Goal: Task Accomplishment & Management: Manage account settings

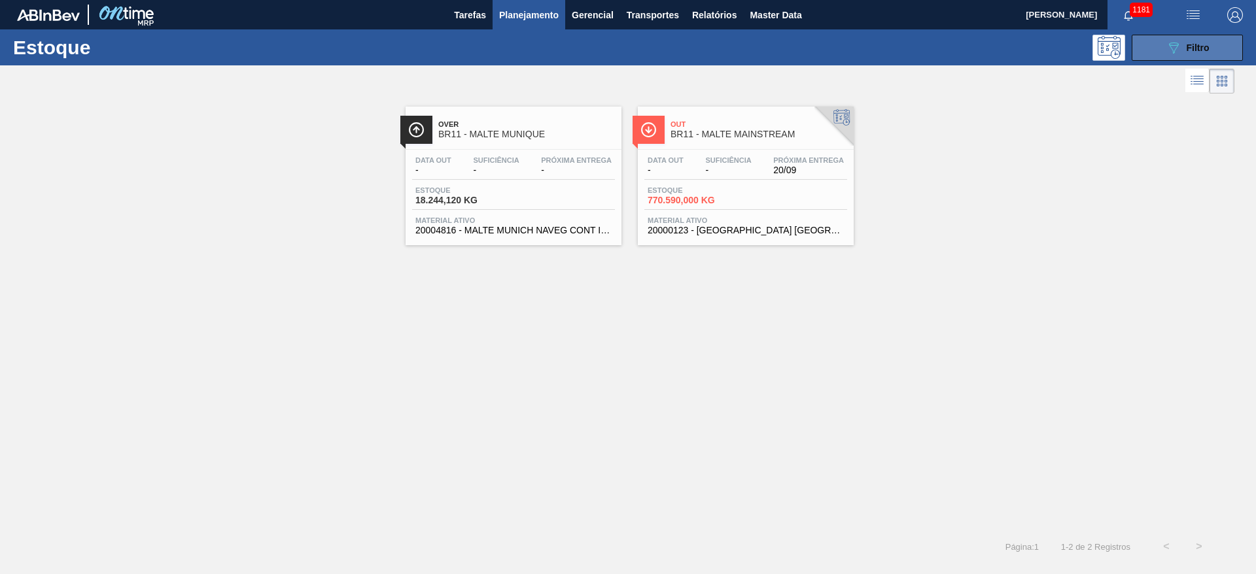
click at [1169, 53] on icon "089F7B8B-B2A5-4AFE-B5C0-19BA573D28AC" at bounding box center [1174, 48] width 16 height 16
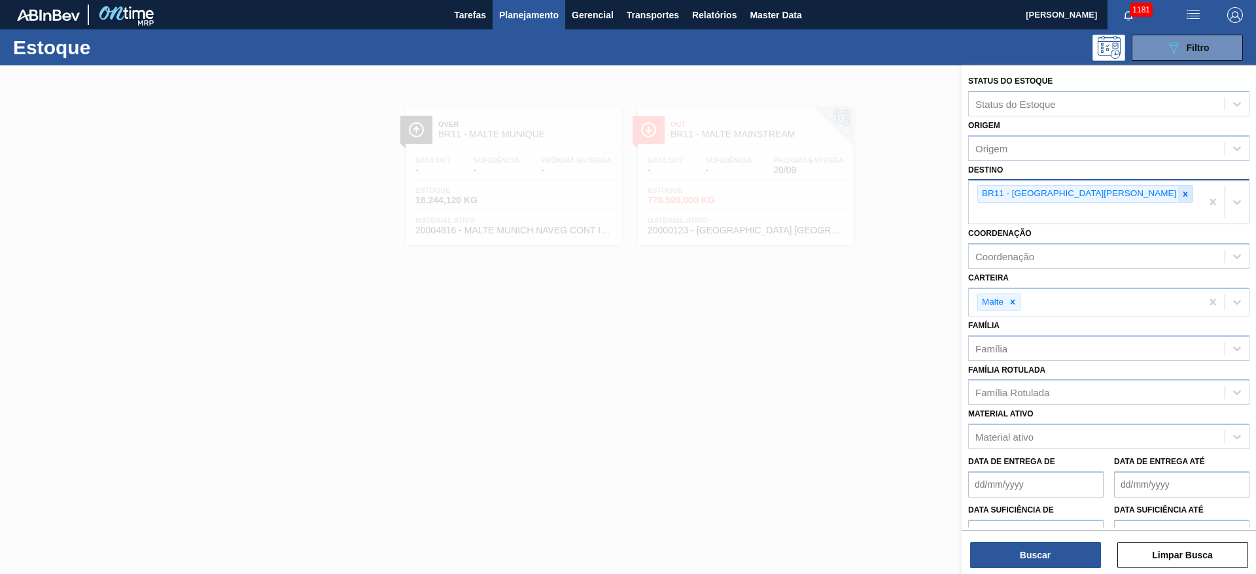
click at [1181, 192] on icon at bounding box center [1185, 194] width 9 height 9
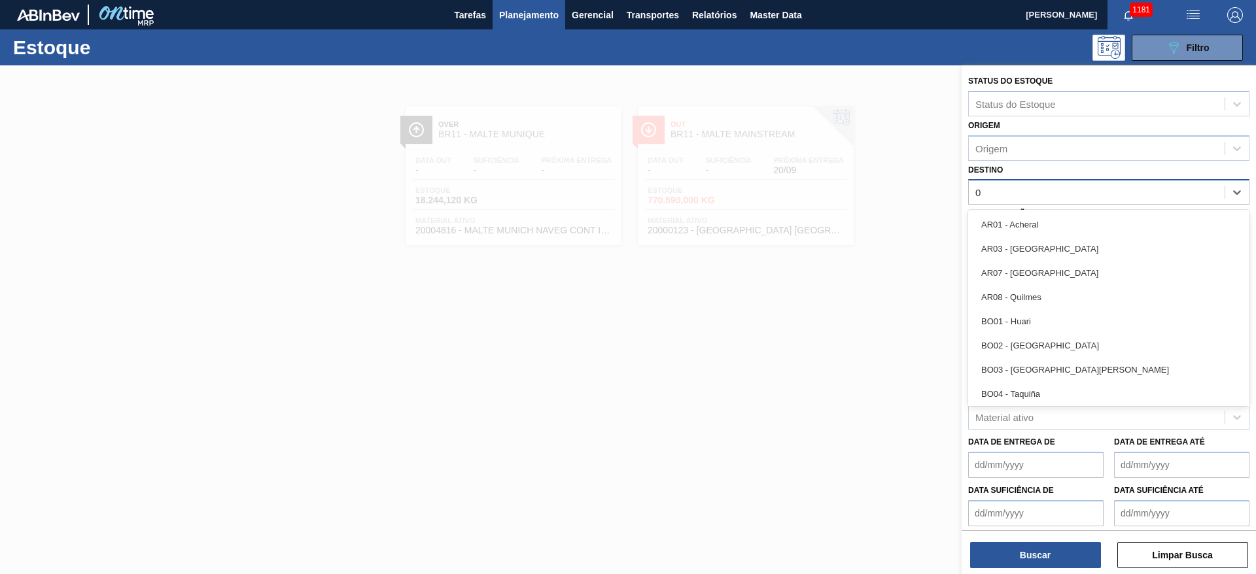
type input "08"
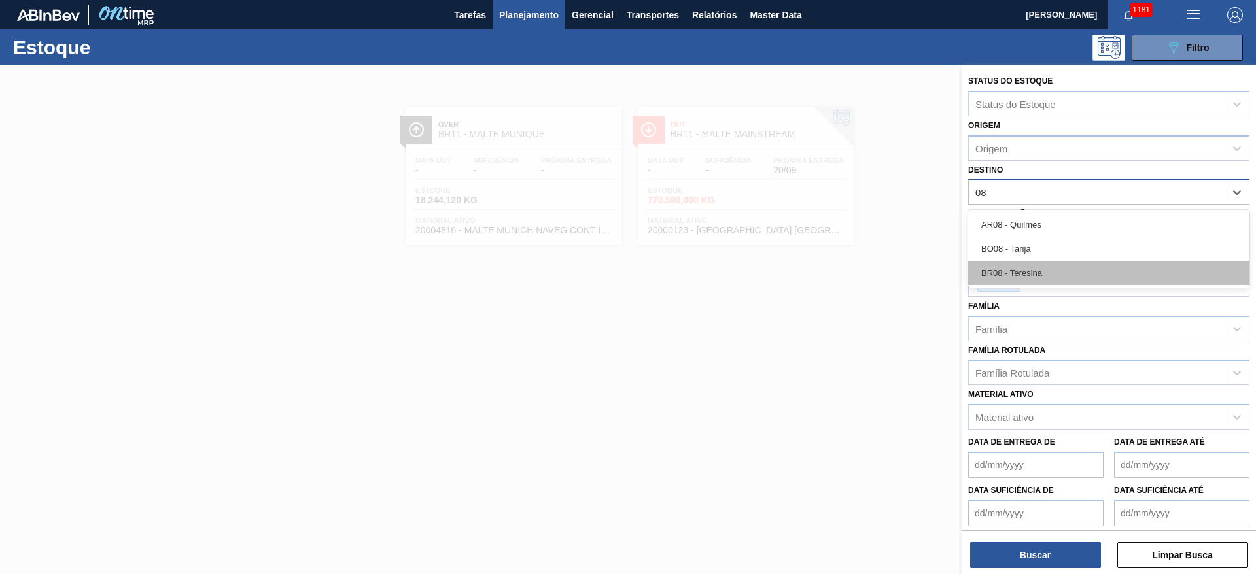
click at [1010, 272] on div "BR08 - Teresina" at bounding box center [1108, 273] width 281 height 24
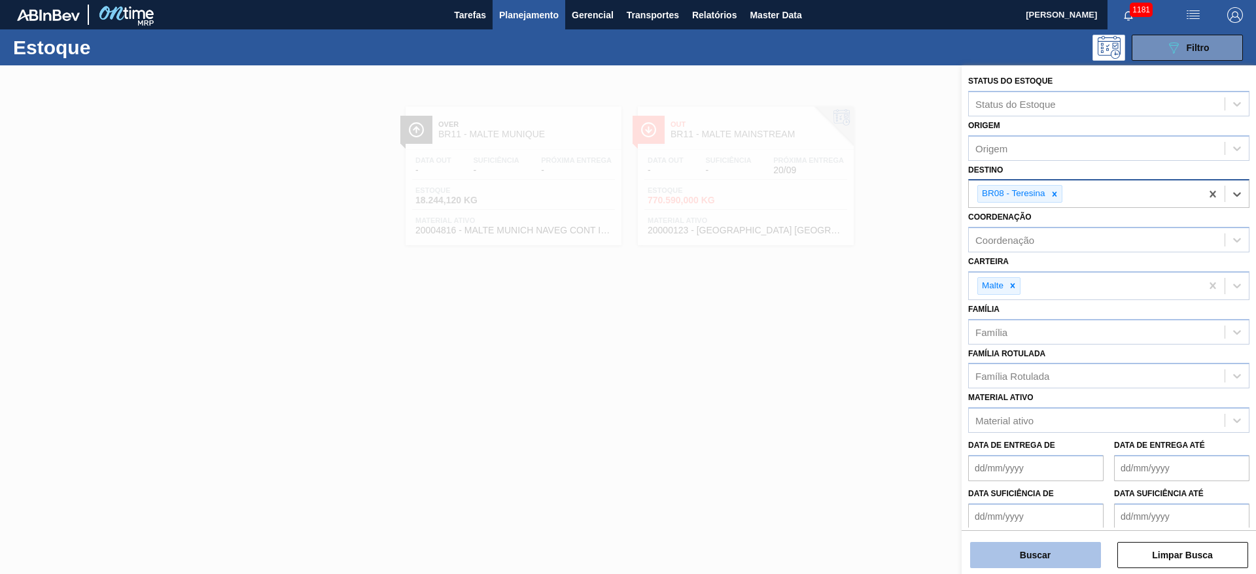
click at [1057, 552] on button "Buscar" at bounding box center [1035, 555] width 131 height 26
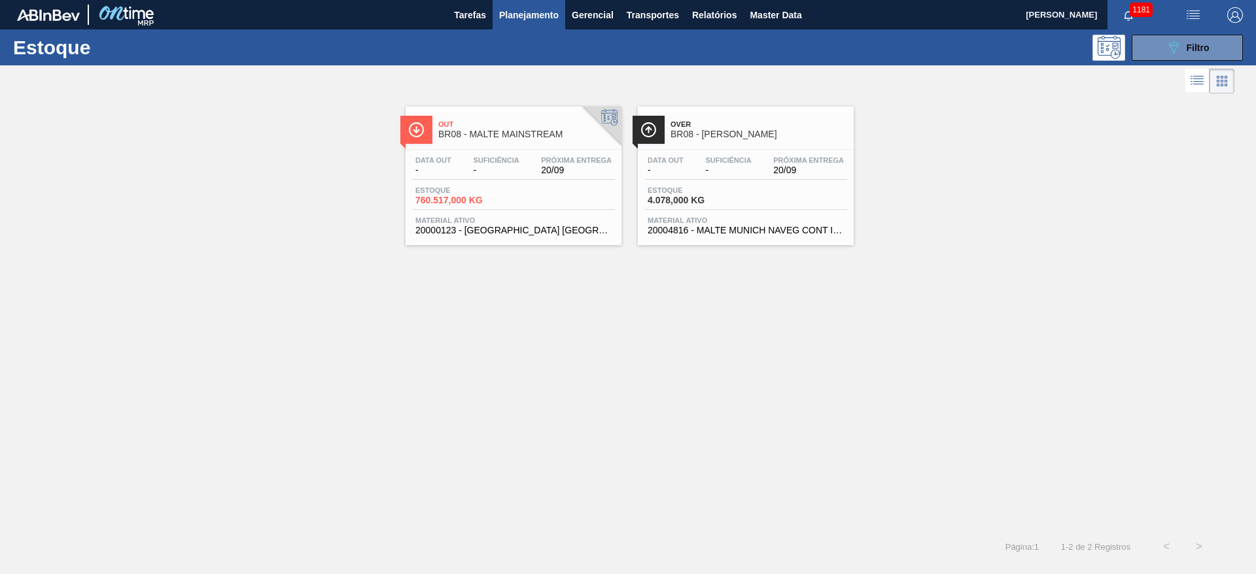
click at [465, 166] on div "Data out - Suficiência - Próxima Entrega 20/09" at bounding box center [513, 168] width 203 height 24
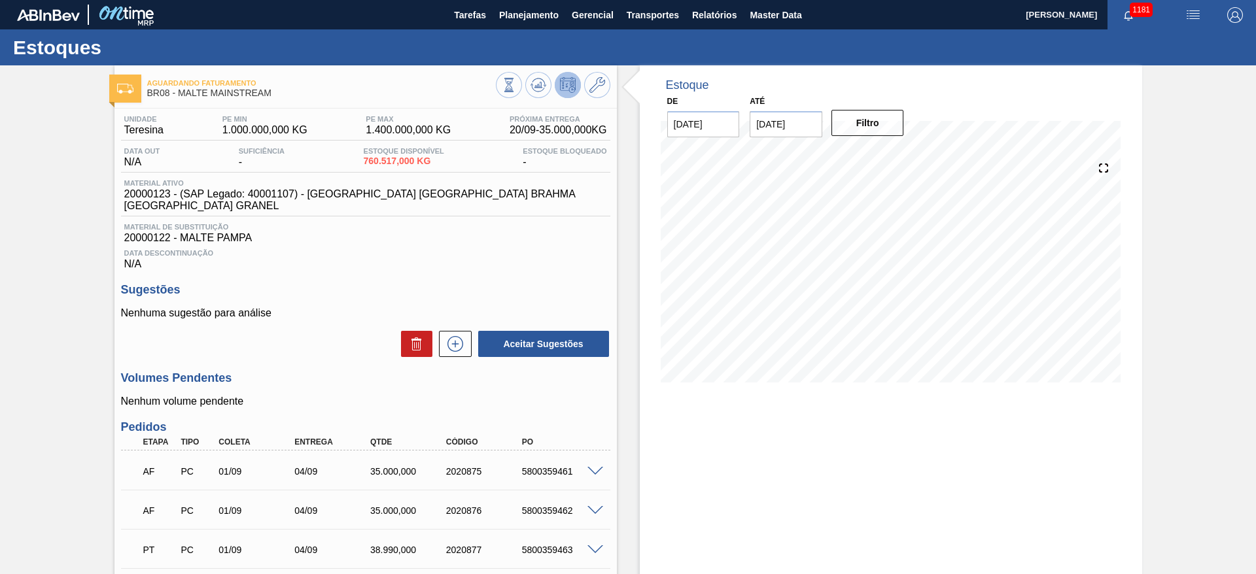
click at [145, 190] on span "20000123 - (SAP Legado: 40001107) - [GEOGRAPHIC_DATA] [GEOGRAPHIC_DATA] BRAHMA …" at bounding box center [368, 200] width 489 height 24
copy span "20000123"
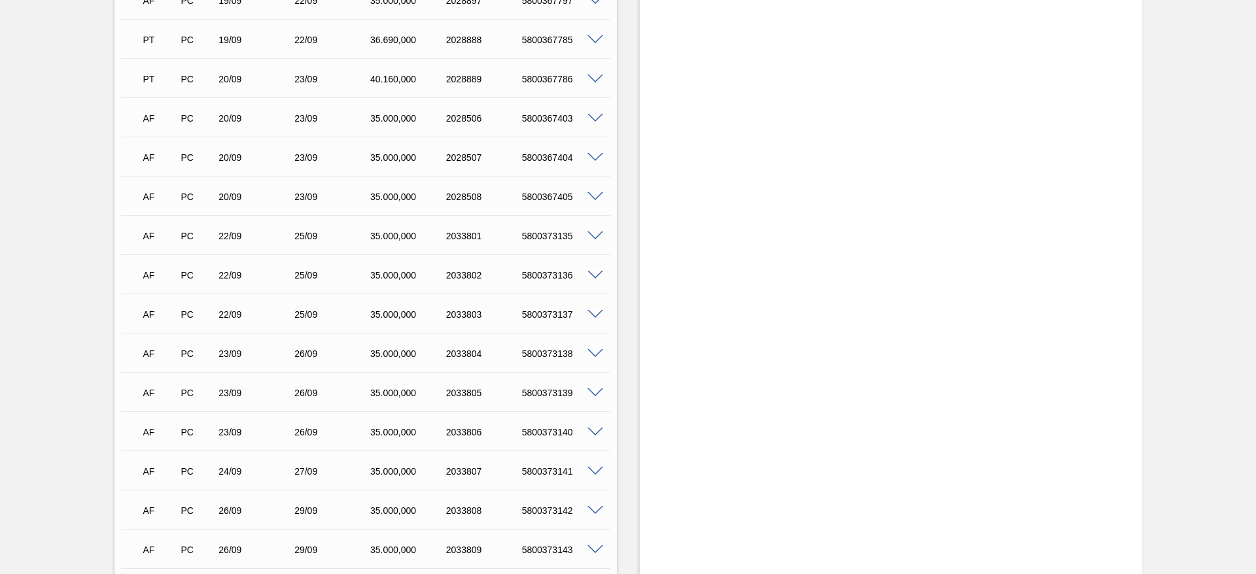
scroll to position [1276, 0]
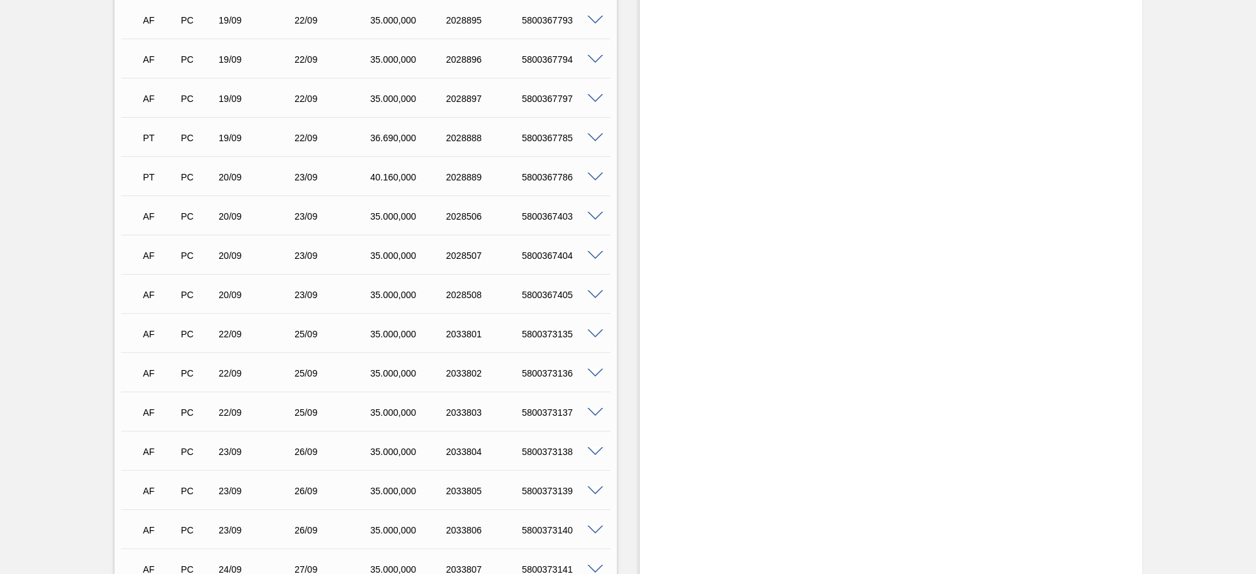
click at [595, 330] on span at bounding box center [596, 335] width 16 height 10
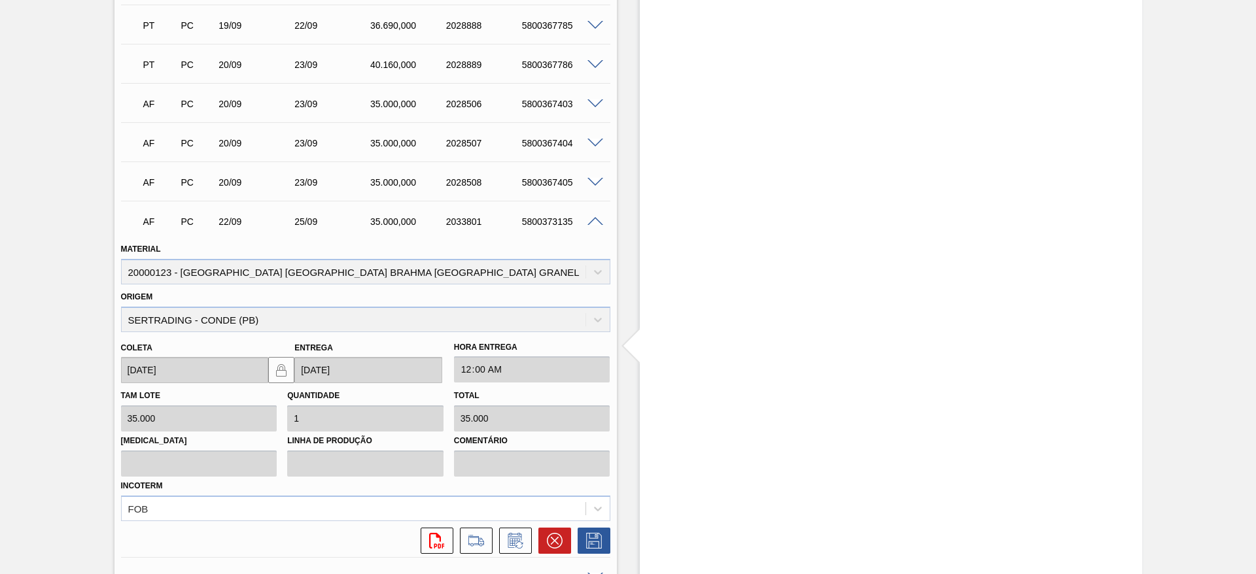
scroll to position [1472, 0]
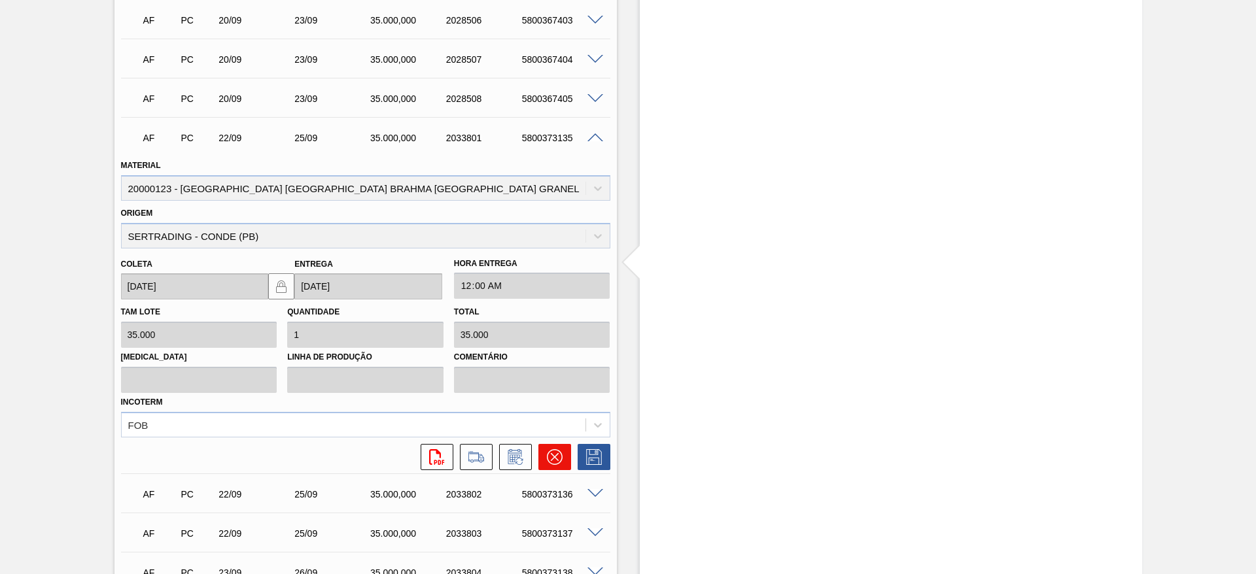
click at [550, 449] on icon at bounding box center [555, 457] width 16 height 16
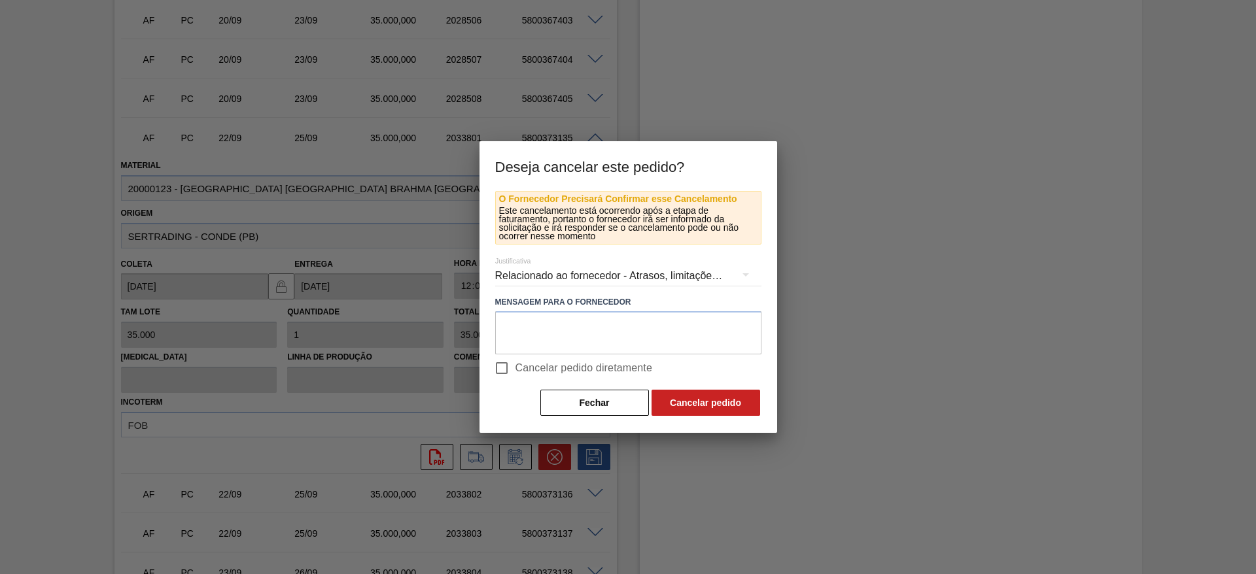
click at [496, 370] on input "Cancelar pedido diretamente" at bounding box center [501, 368] width 27 height 27
checkbox input "true"
click at [589, 404] on button "Fechar" at bounding box center [594, 403] width 109 height 26
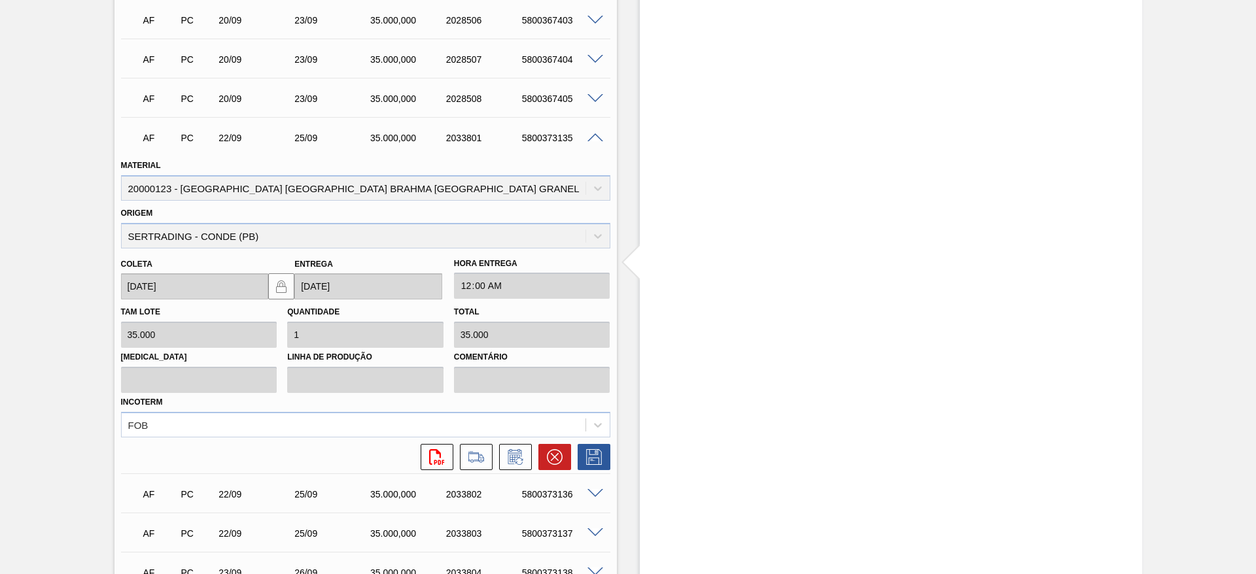
click at [539, 133] on div "5800373135" at bounding box center [561, 138] width 85 height 10
copy div "5800373135"
click at [559, 449] on icon at bounding box center [555, 457] width 16 height 16
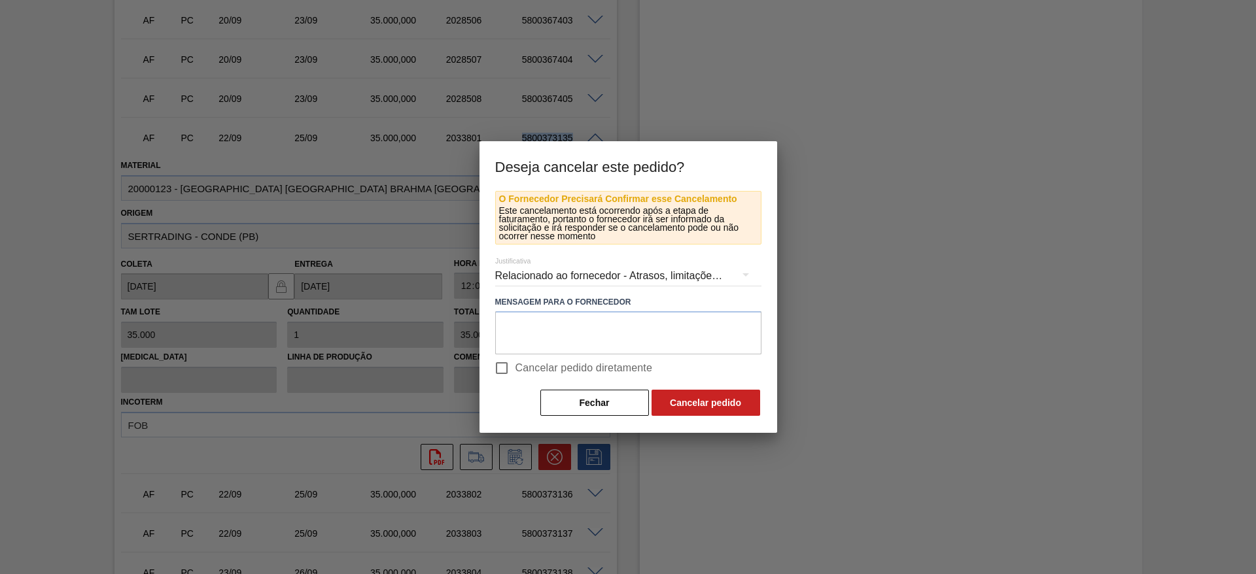
drag, startPoint x: 501, startPoint y: 371, endPoint x: 519, endPoint y: 374, distance: 18.6
click at [501, 371] on input "Cancelar pedido diretamente" at bounding box center [501, 368] width 27 height 27
checkbox input "true"
click at [723, 412] on button "Cancelar pedido" at bounding box center [706, 403] width 109 height 26
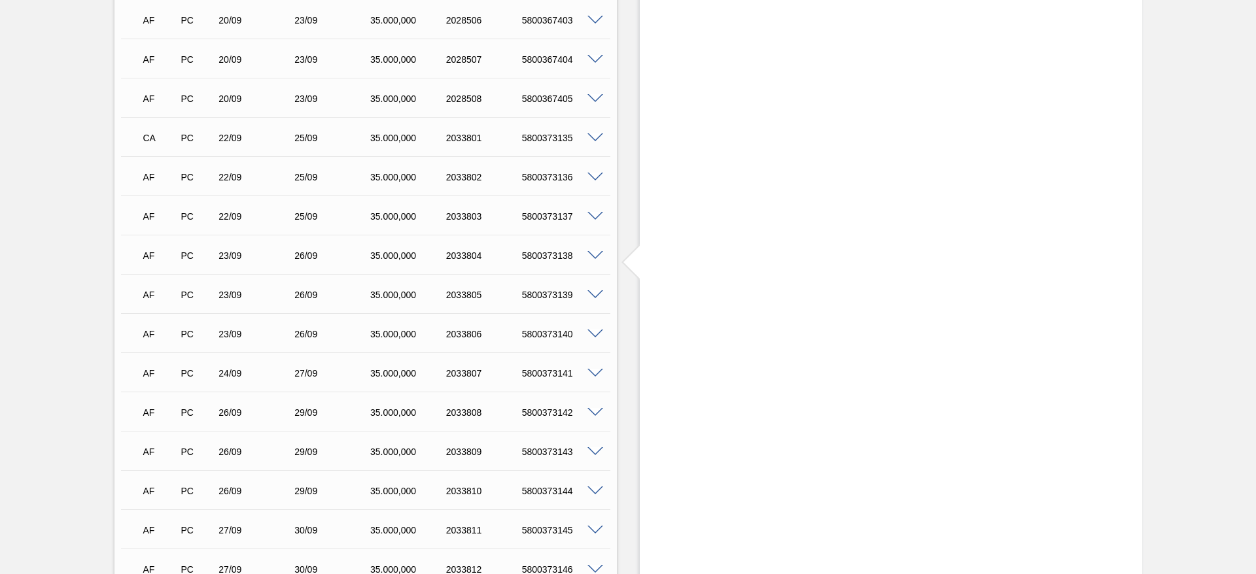
click at [594, 173] on span at bounding box center [596, 178] width 16 height 10
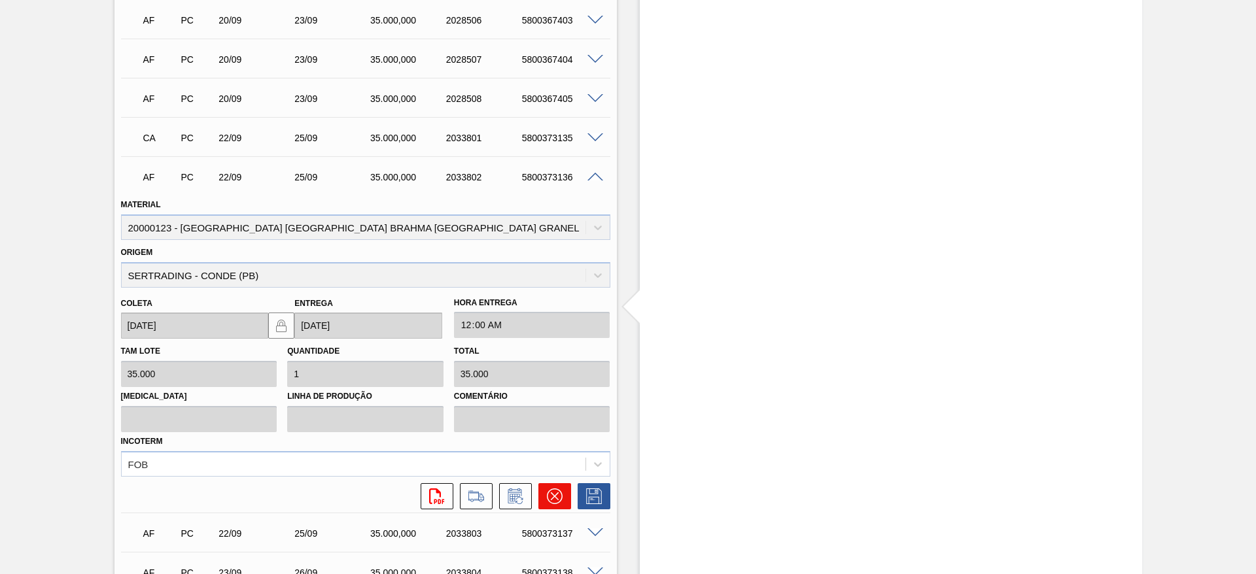
click at [552, 489] on icon at bounding box center [555, 497] width 16 height 16
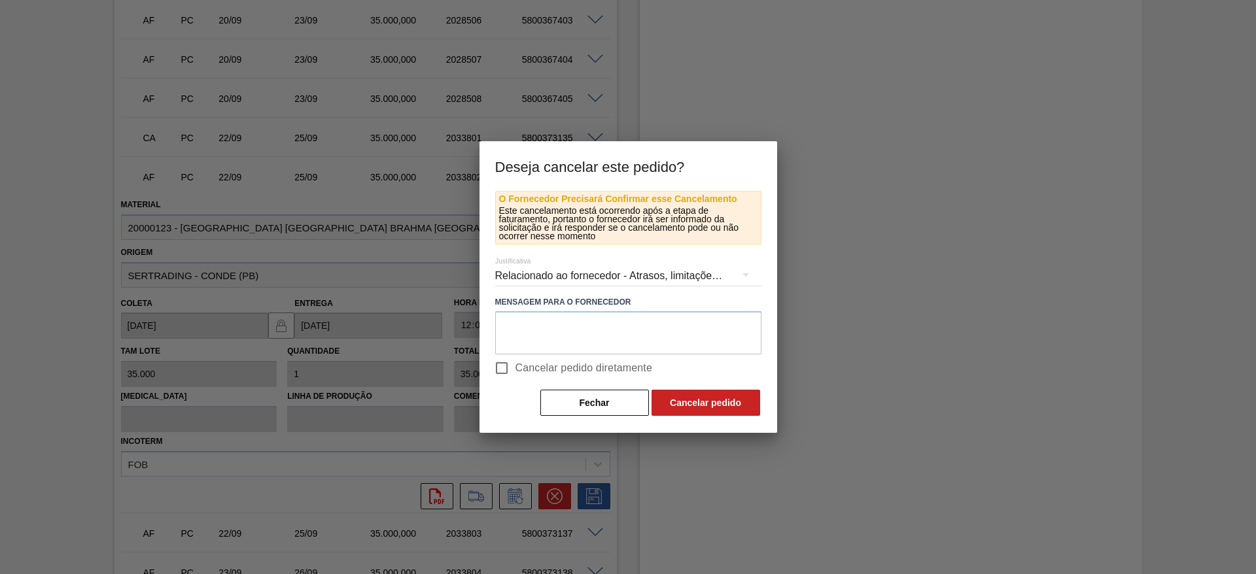
click at [504, 365] on input "Cancelar pedido diretamente" at bounding box center [501, 368] width 27 height 27
checkbox input "true"
click at [712, 406] on button "Cancelar pedido" at bounding box center [706, 403] width 109 height 26
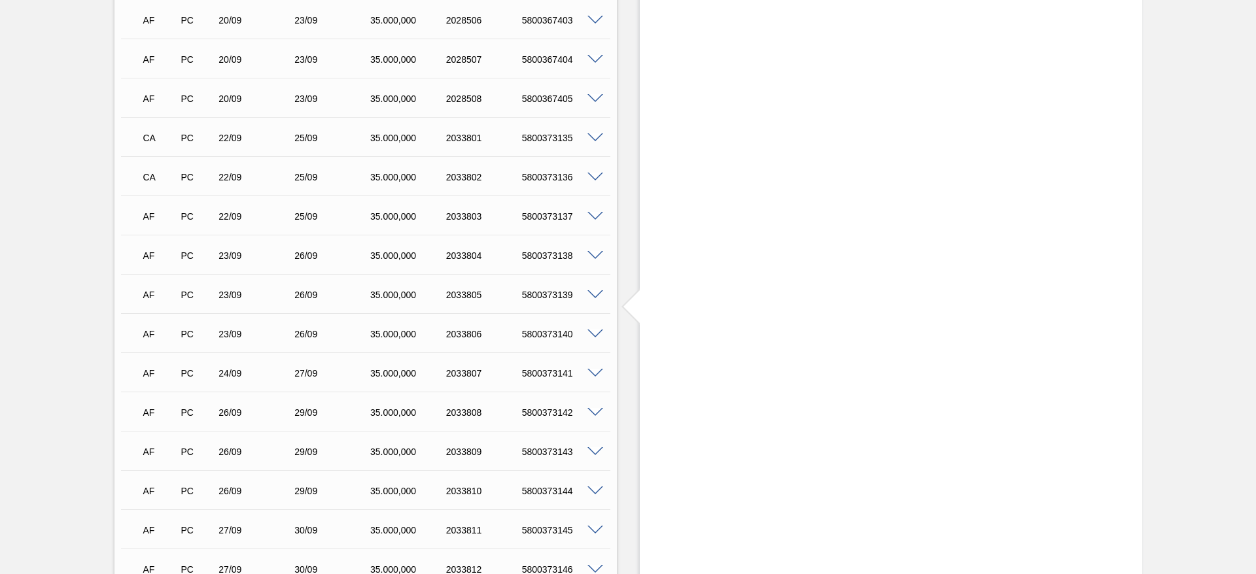
click at [557, 171] on div "CA PC 22/09 25/09 35.000,000 2033802 5800373136" at bounding box center [362, 176] width 455 height 26
copy div "5800373136"
click at [598, 212] on span at bounding box center [596, 217] width 16 height 10
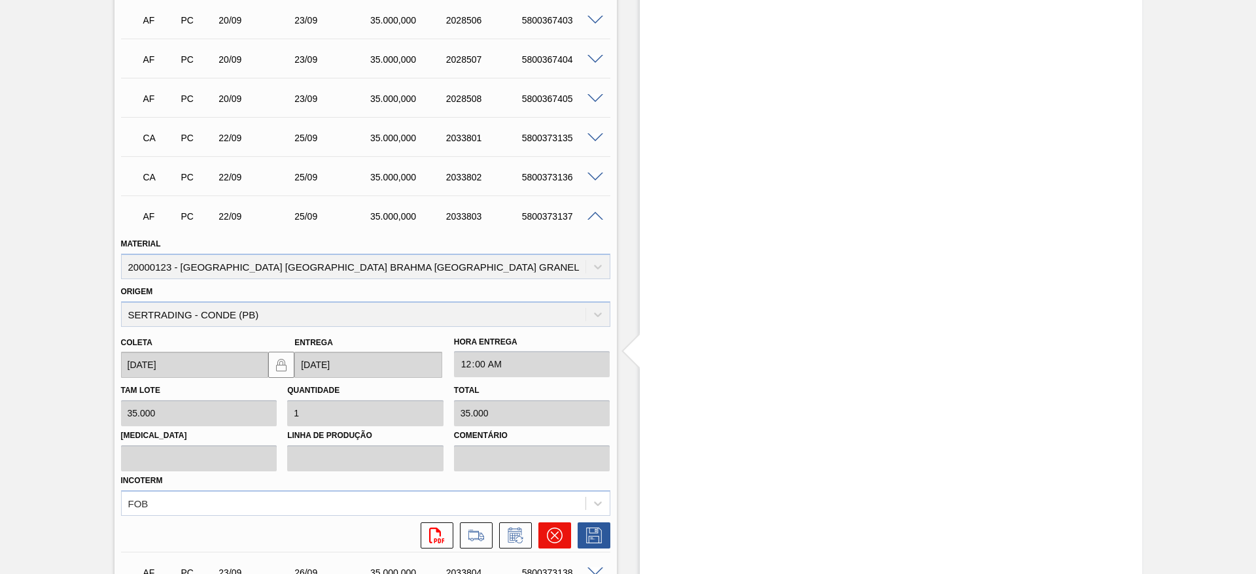
click at [564, 530] on button at bounding box center [554, 536] width 33 height 26
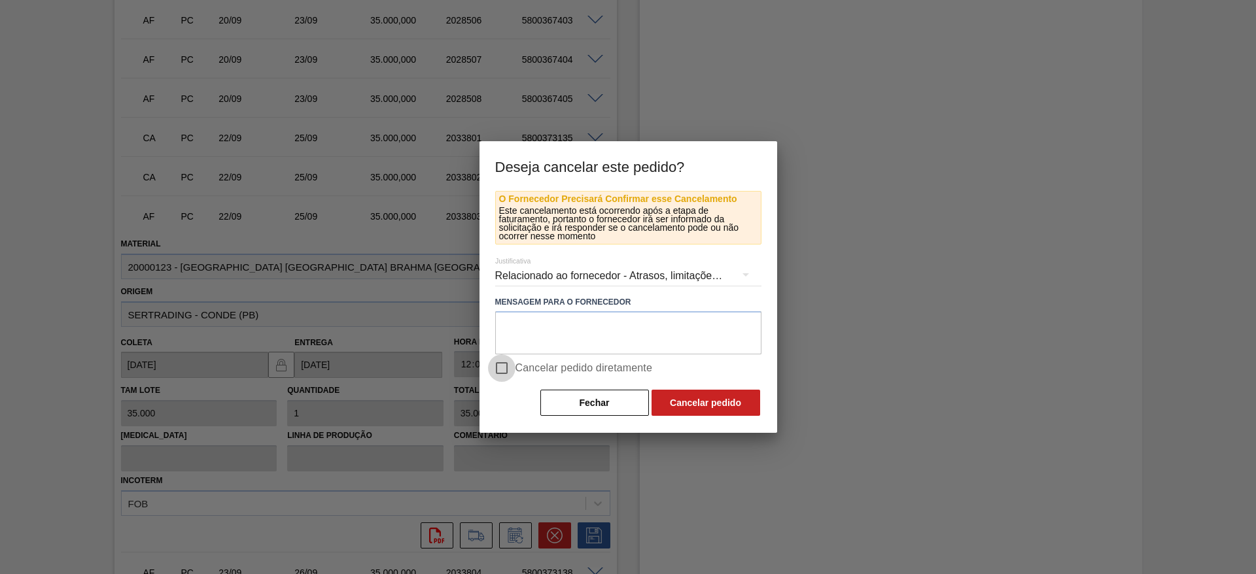
click at [499, 366] on input "Cancelar pedido diretamente" at bounding box center [501, 368] width 27 height 27
checkbox input "true"
click at [752, 412] on button "Cancelar pedido" at bounding box center [706, 403] width 109 height 26
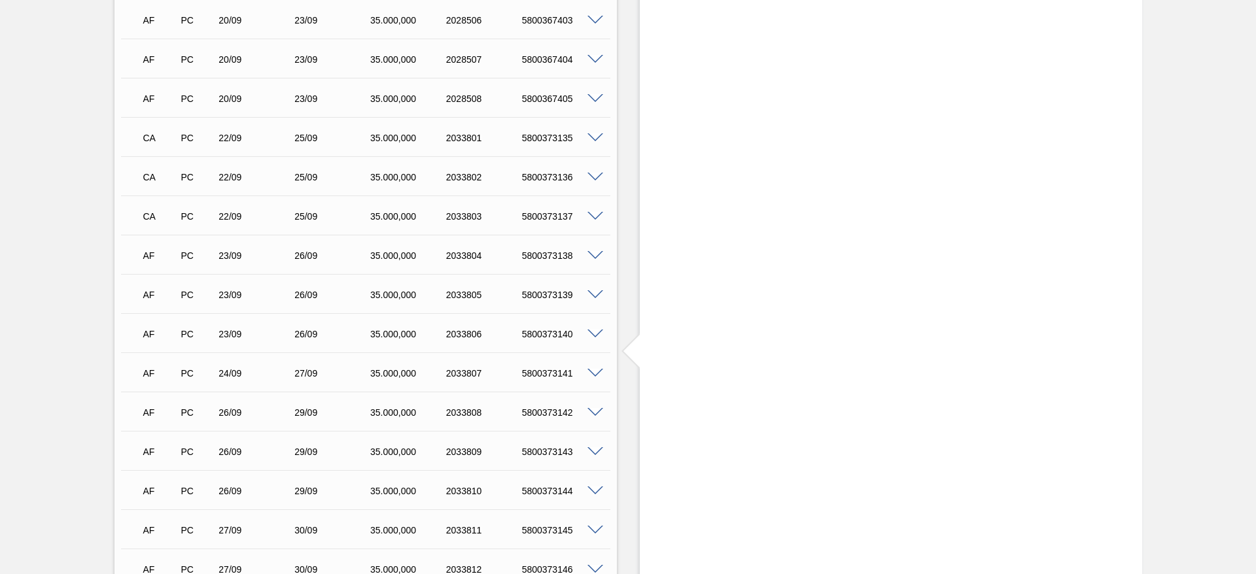
click at [549, 211] on div "5800373137" at bounding box center [561, 216] width 85 height 10
copy div "5800373137"
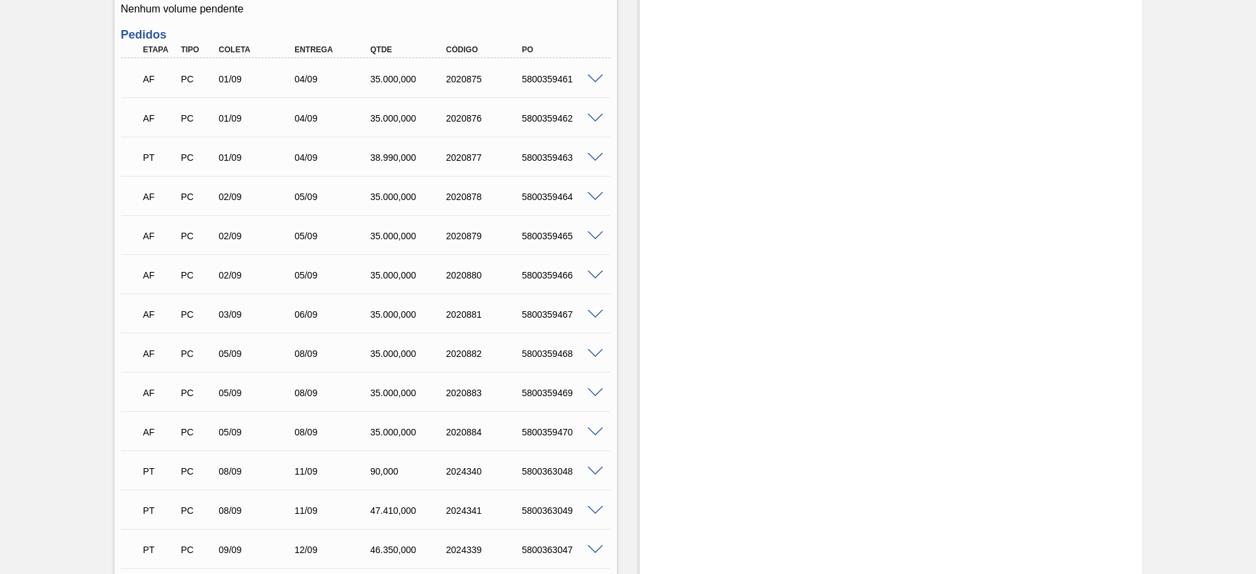
scroll to position [0, 0]
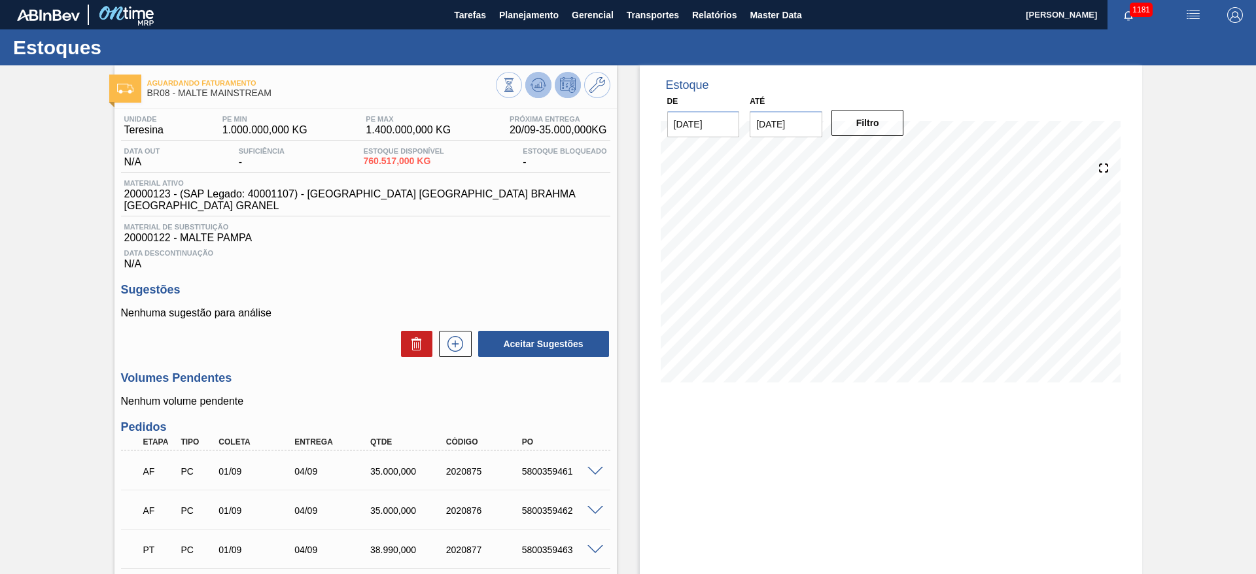
click at [534, 84] on icon at bounding box center [539, 85] width 16 height 16
